Goal: Transaction & Acquisition: Purchase product/service

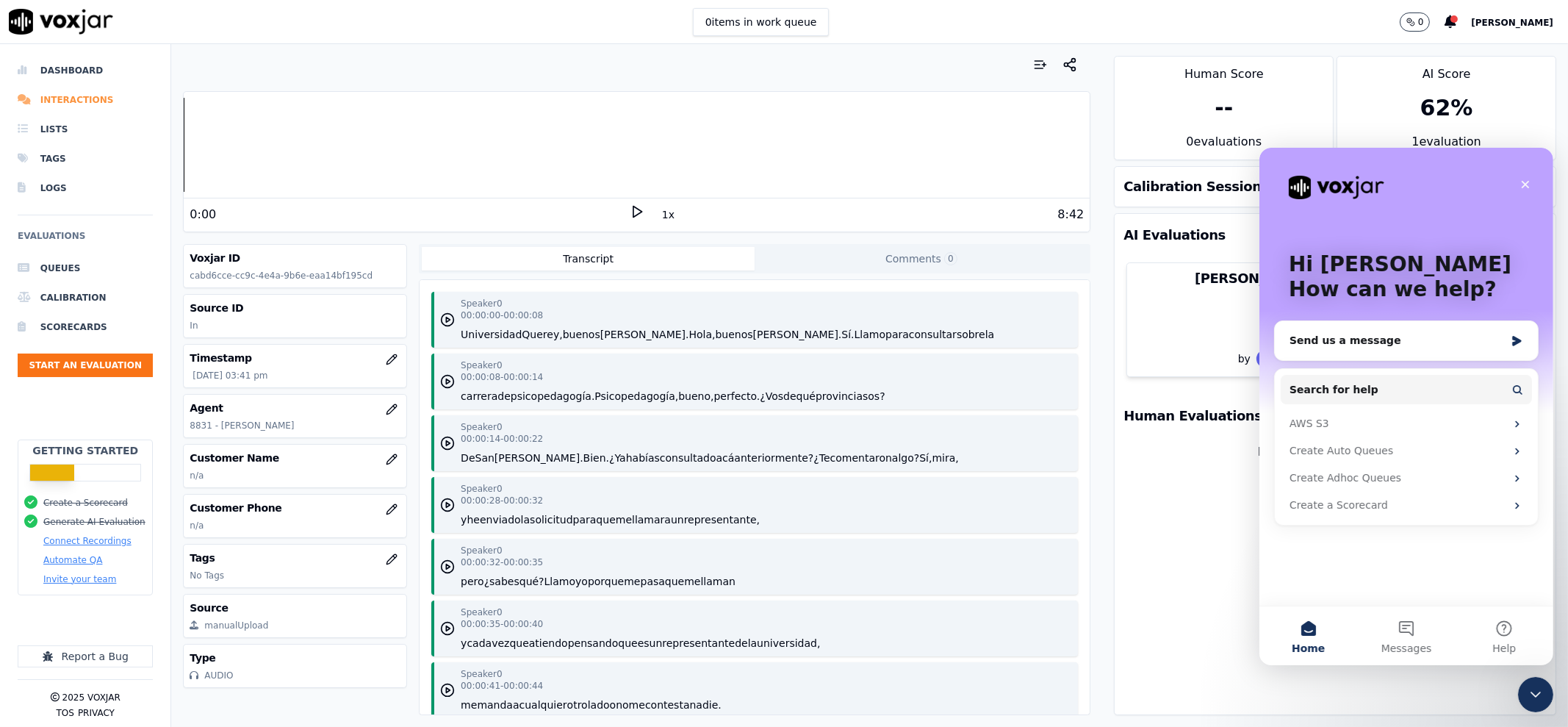
scroll to position [6248, 0]
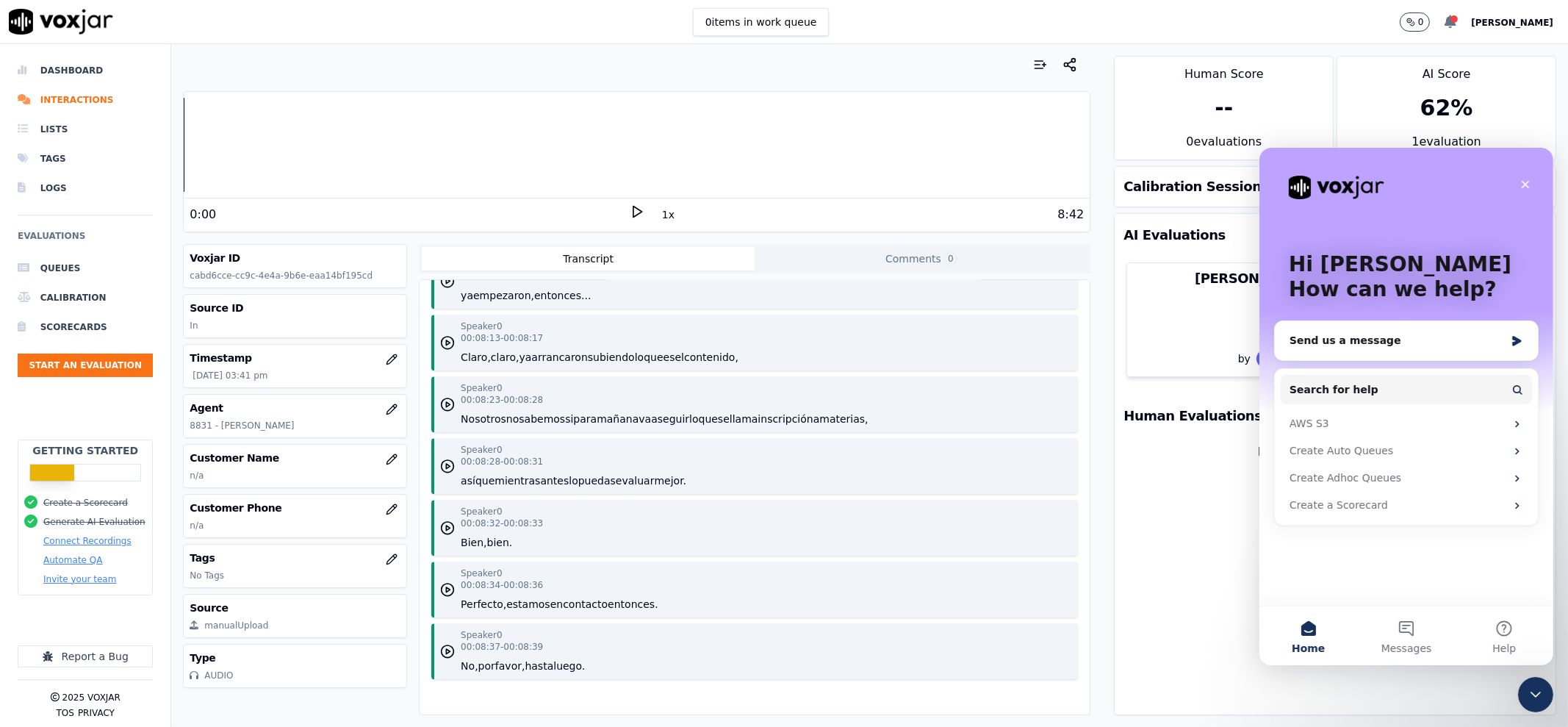
drag, startPoint x: 1452, startPoint y: 19, endPoint x: 1492, endPoint y: 17, distance: 40.0
drag, startPoint x: 1492, startPoint y: 17, endPoint x: 1144, endPoint y: 17, distance: 348.0
click at [1071, 20] on div "0 items in work queue 0 [PERSON_NAME]" at bounding box center [784, 22] width 1568 height 44
click at [1542, 21] on span "[PERSON_NAME]" at bounding box center [1512, 23] width 83 height 10
click at [1462, 67] on div "Billing" at bounding box center [1480, 71] width 157 height 24
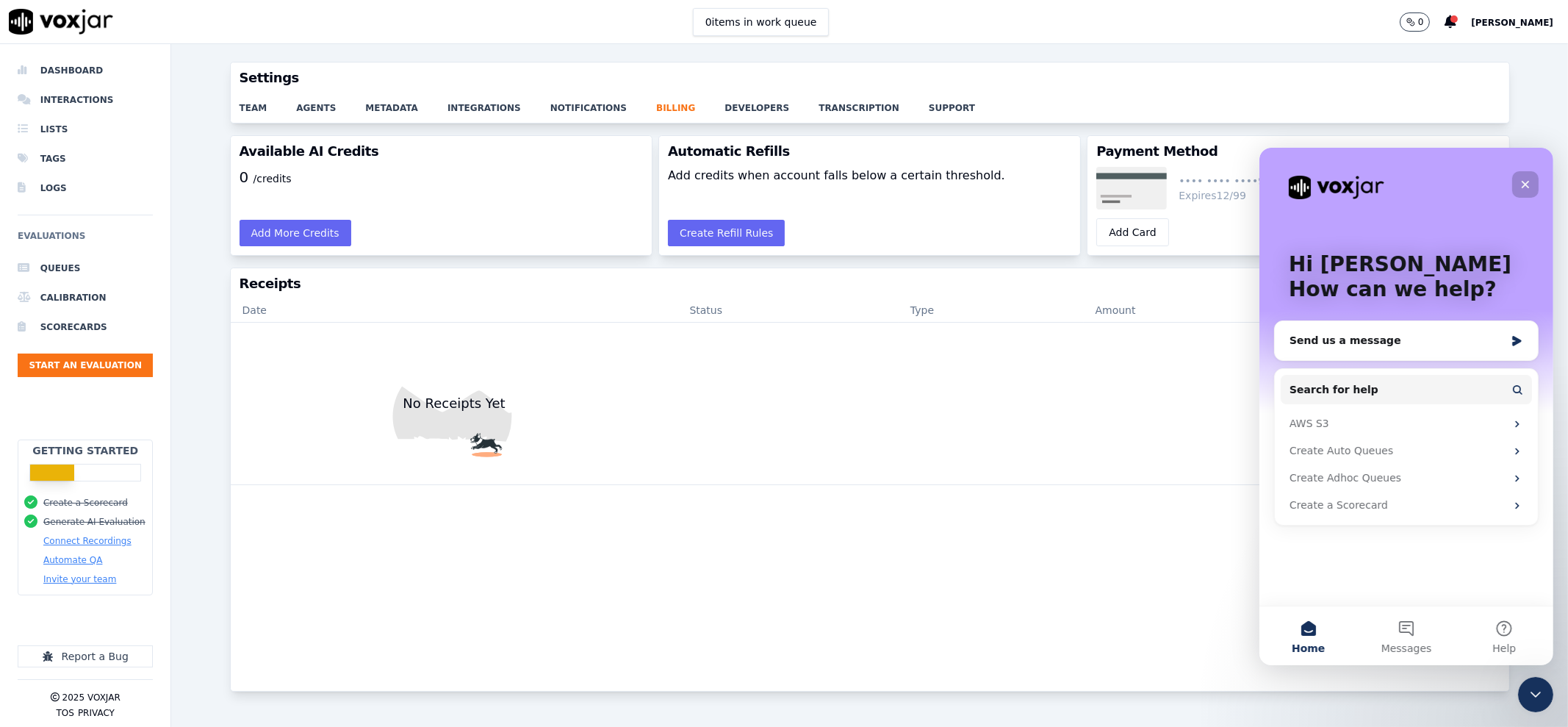
click at [1523, 183] on icon "Close" at bounding box center [1525, 183] width 9 height 9
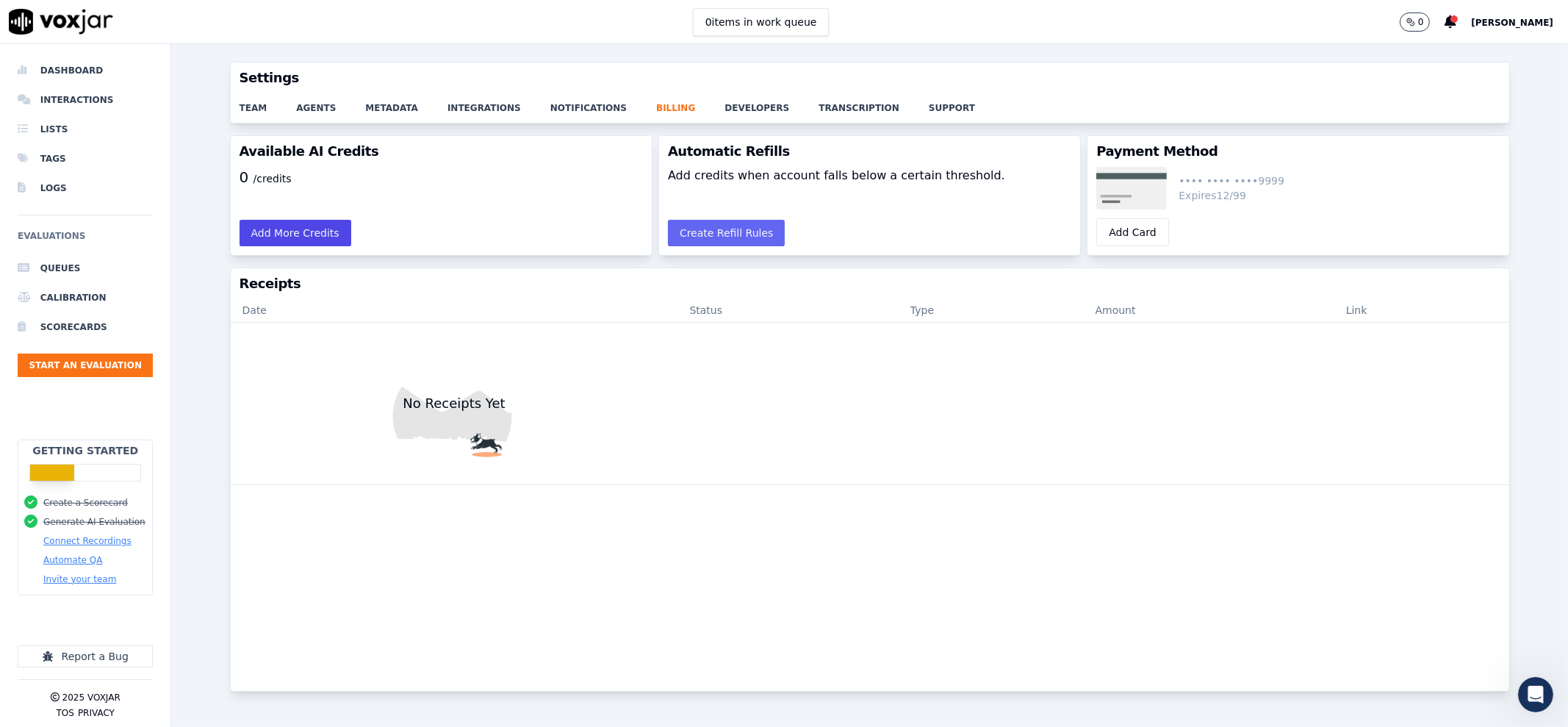
click at [289, 235] on button "Add More Credits" at bounding box center [296, 233] width 112 height 27
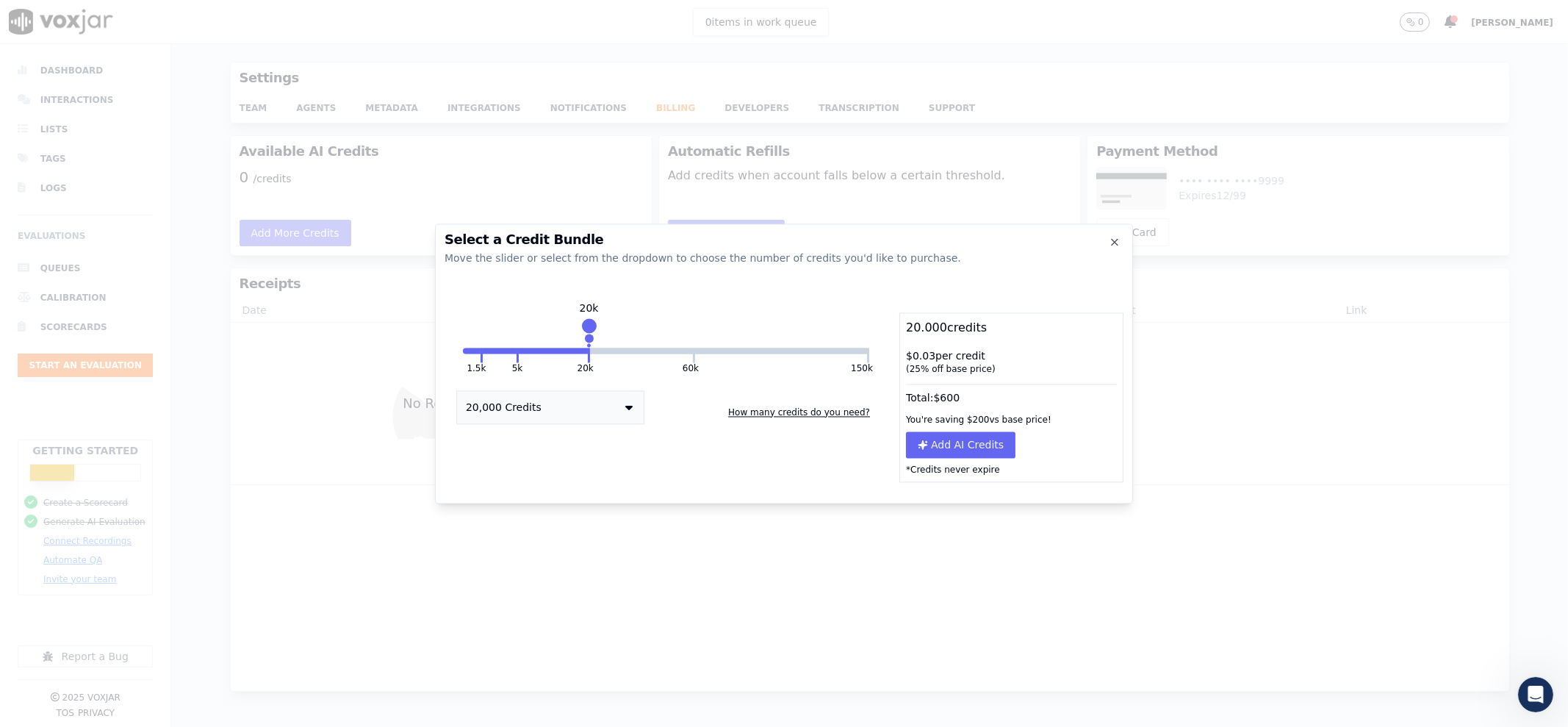
click at [610, 401] on button "20,000 Credits" at bounding box center [550, 408] width 188 height 34
click at [752, 420] on button "How many credits do you need?" at bounding box center [799, 411] width 154 height 24
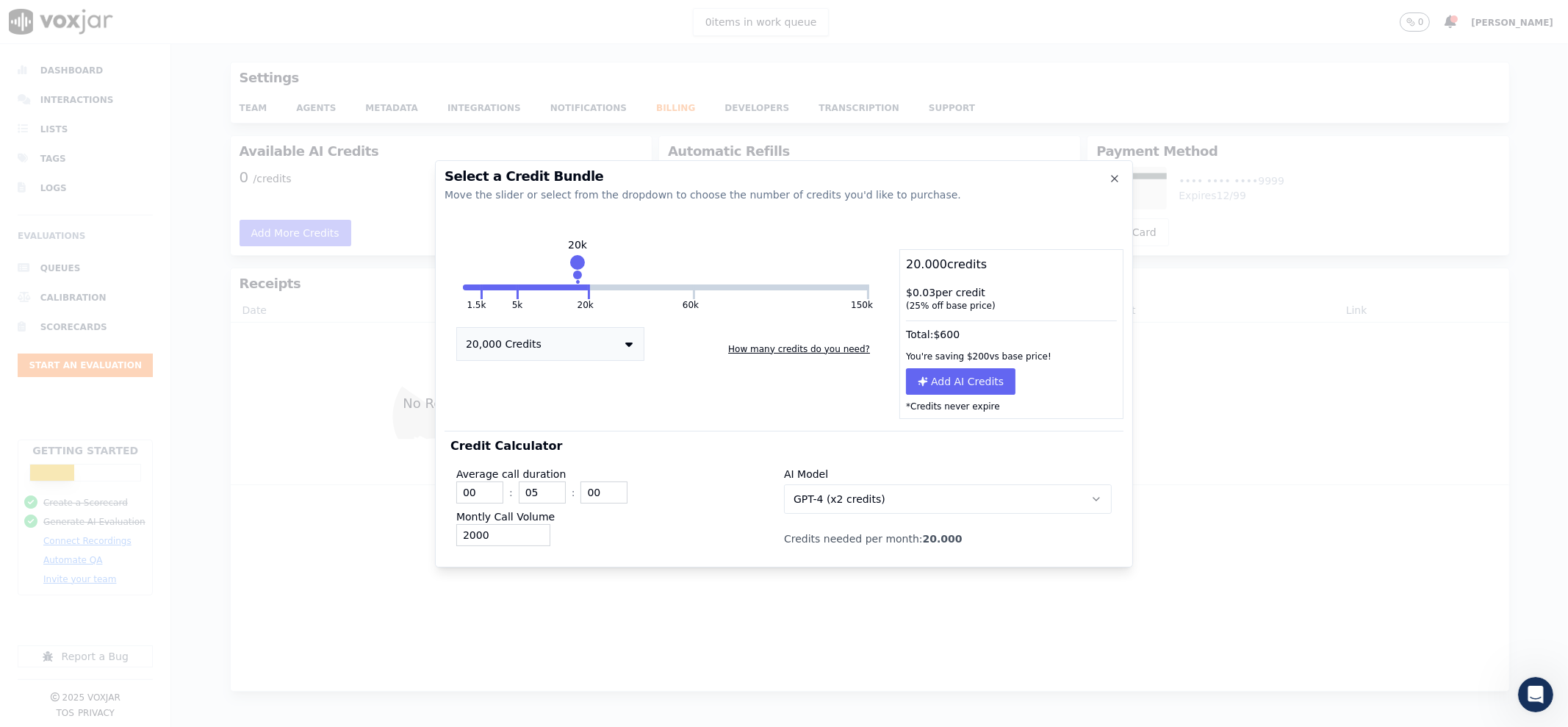
drag, startPoint x: 592, startPoint y: 260, endPoint x: 581, endPoint y: 261, distance: 11.0
click at [581, 261] on div at bounding box center [578, 261] width 21 height 21
click at [900, 497] on button "GPT-4 (x2 credits)" at bounding box center [947, 499] width 328 height 29
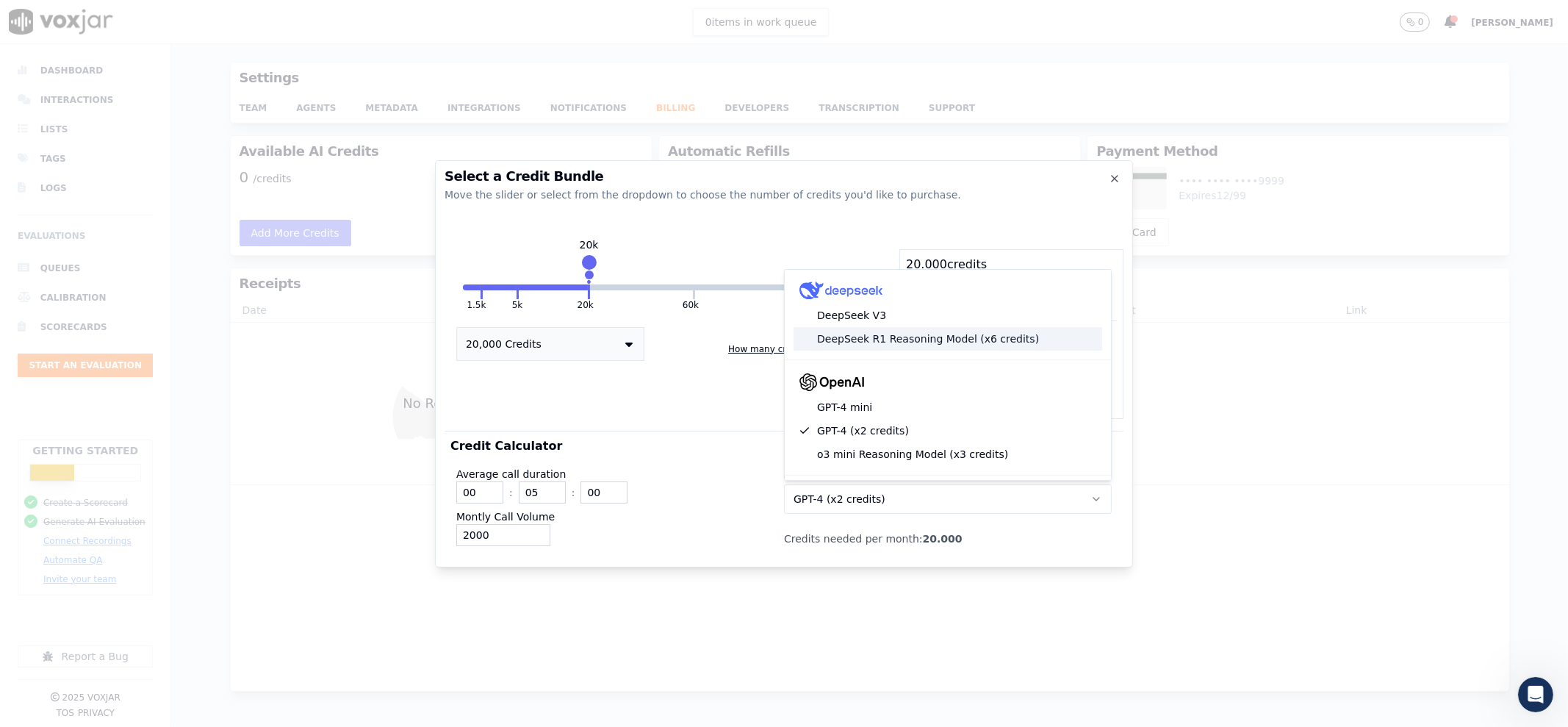
scroll to position [91, 0]
click at [893, 406] on div "GPT-4 mini" at bounding box center [947, 403] width 309 height 24
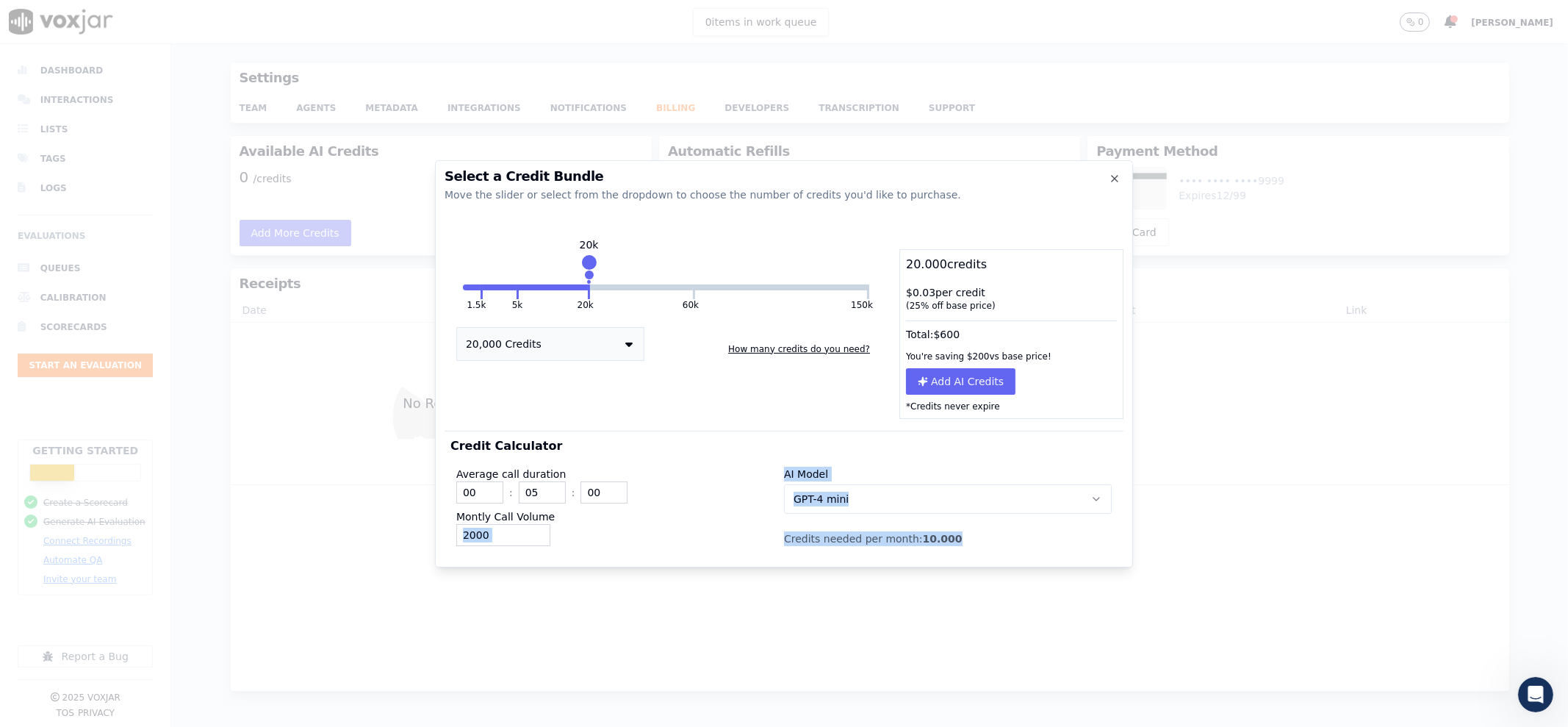
drag, startPoint x: 944, startPoint y: 537, endPoint x: 778, endPoint y: 538, distance: 166.0
click at [778, 538] on div "Average call duration 00 : 05 : 00 Montly Call Volume 2000 AI Model GPT-4 mini …" at bounding box center [784, 504] width 667 height 97
click at [764, 528] on div "2000" at bounding box center [620, 534] width 328 height 22
click at [551, 530] on div "2000" at bounding box center [620, 534] width 328 height 22
drag, startPoint x: 592, startPoint y: 267, endPoint x: 546, endPoint y: 292, distance: 52.4
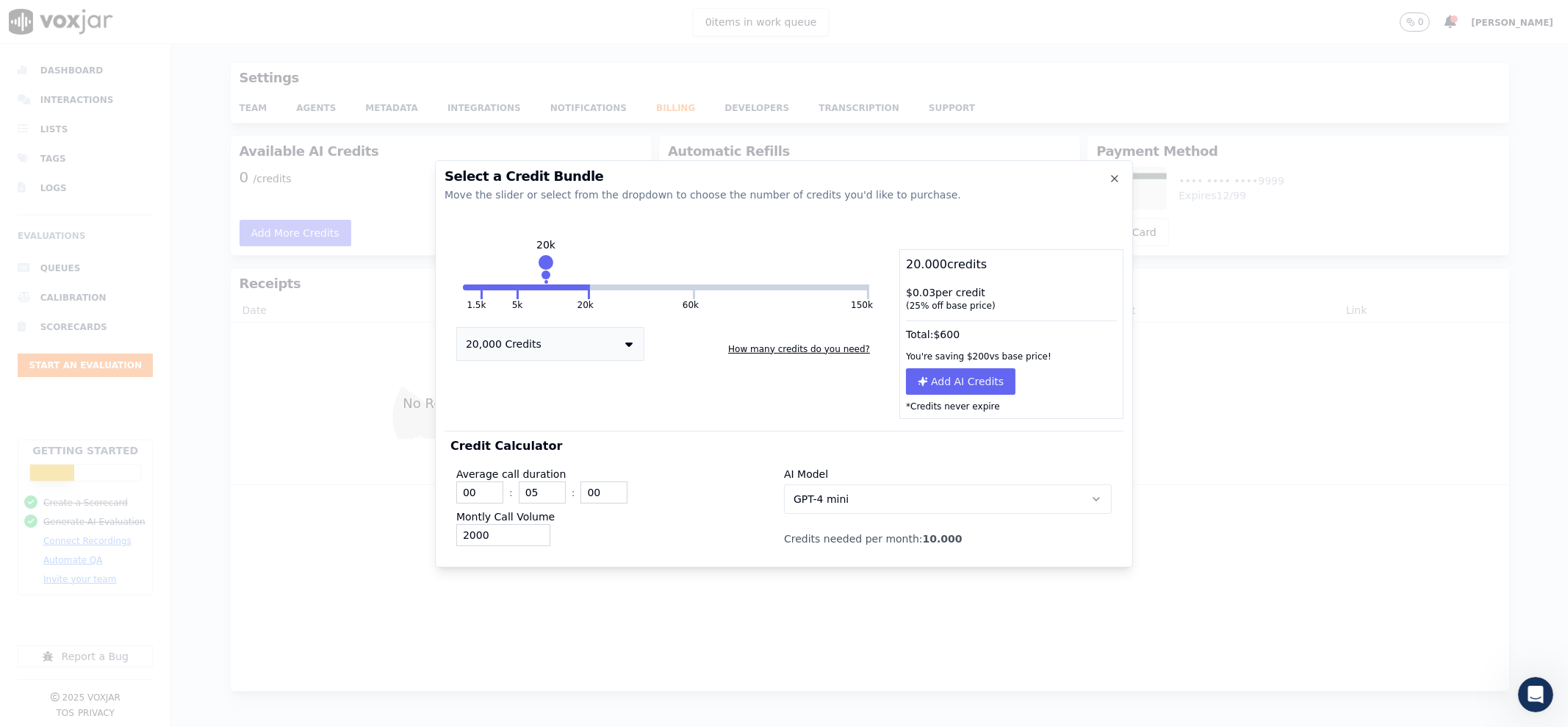
click at [546, 292] on div "1.5k 5k 20k 60k 150k 20k 20,000 Credits How many credits do you need?" at bounding box center [666, 334] width 443 height 170
click at [583, 351] on button "20,000 Credits" at bounding box center [550, 344] width 188 height 34
click at [548, 429] on div "60,000 Credits" at bounding box center [550, 433] width 186 height 21
click at [571, 339] on button "60,000 Credits" at bounding box center [550, 344] width 188 height 34
click at [541, 427] on div "60,000 Credits" at bounding box center [550, 433] width 186 height 21
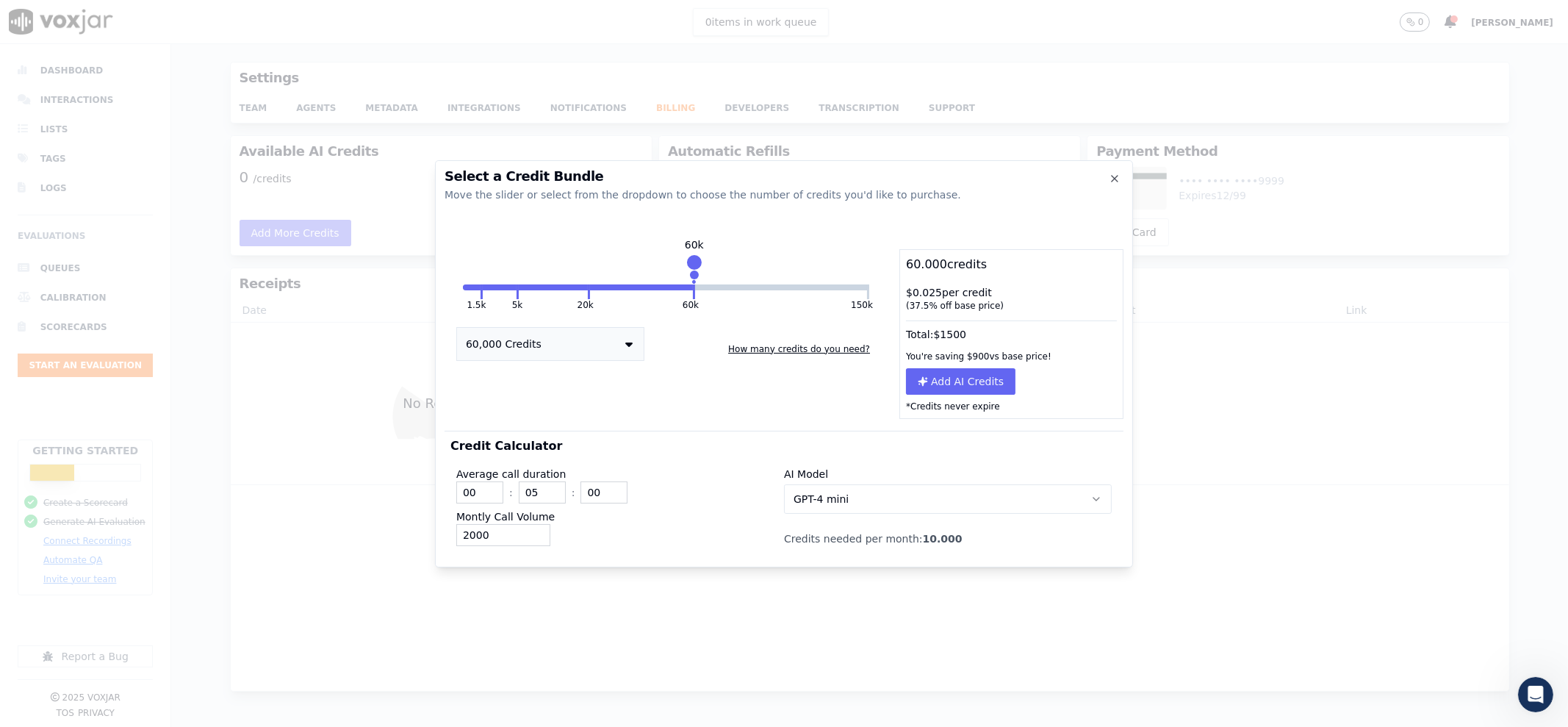
click at [577, 343] on button "60,000 Credits" at bounding box center [550, 344] width 188 height 34
click at [518, 416] on div "20,000 Credits" at bounding box center [550, 413] width 186 height 21
click at [724, 377] on div "1.5k 5k 20k 60k 150k 20k 20,000 Credits How many credits do you need?" at bounding box center [666, 334] width 443 height 170
click at [632, 288] on button "60k" at bounding box center [641, 287] width 103 height 6
click at [594, 296] on div "1.5k 5k 20k 60k 150k 60k 60,000 Credits How many credits do you need?" at bounding box center [666, 334] width 443 height 170
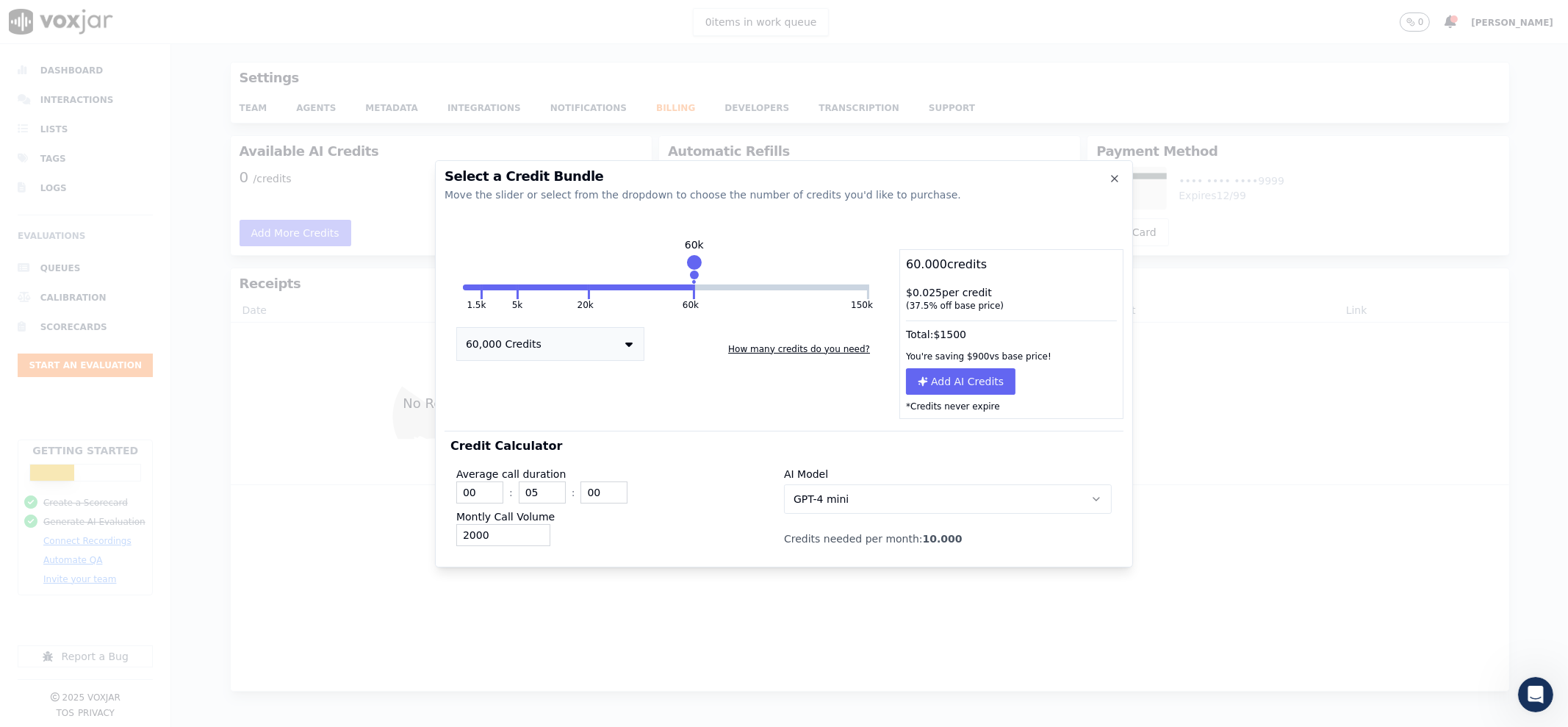
click at [588, 292] on button at bounding box center [589, 291] width 2 height 14
